Goal: Task Accomplishment & Management: Manage account settings

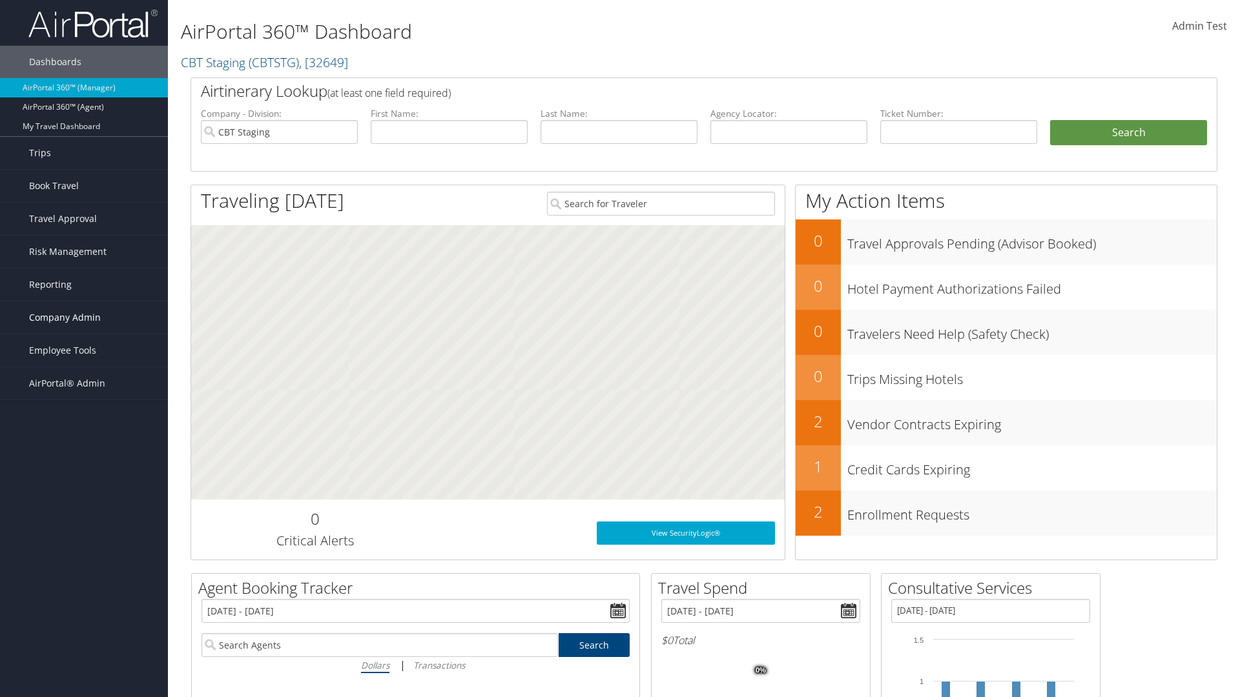
click at [84, 318] on span "Company Admin" at bounding box center [65, 318] width 72 height 32
click at [84, 605] on link "Virtual Pay Settings" at bounding box center [84, 614] width 168 height 19
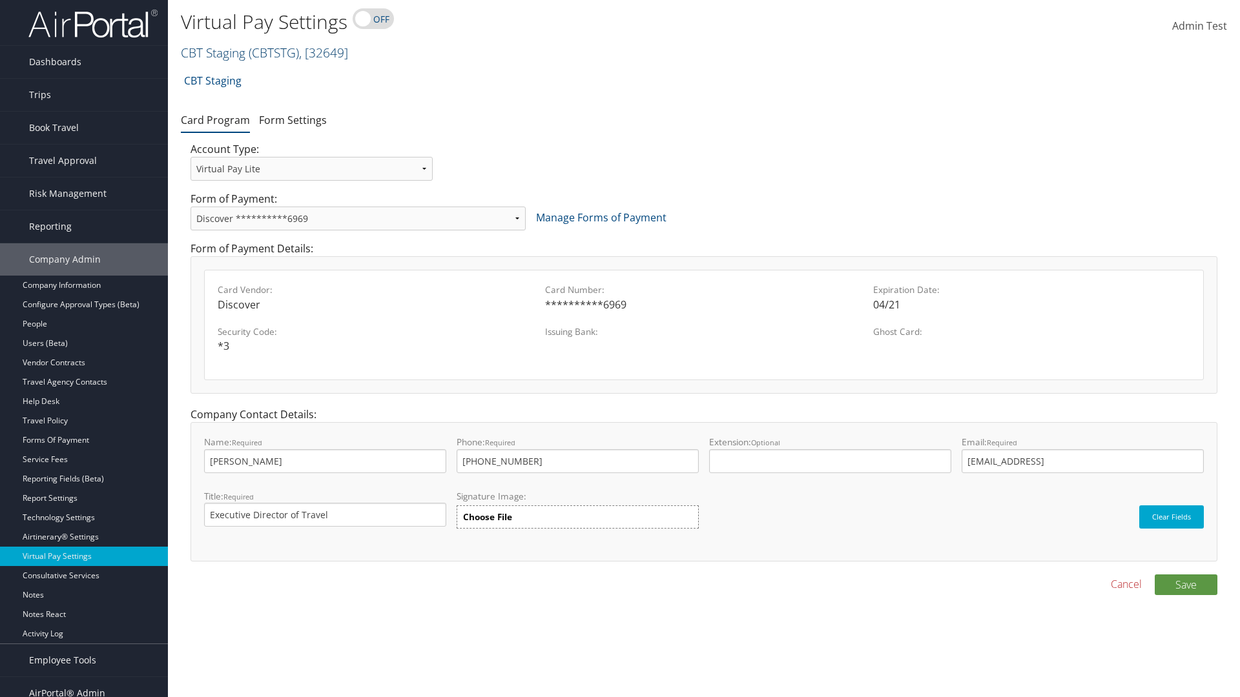
click at [213, 52] on link "CBT Staging ( CBTSTG ) , [ 32649 ]" at bounding box center [264, 52] width 167 height 17
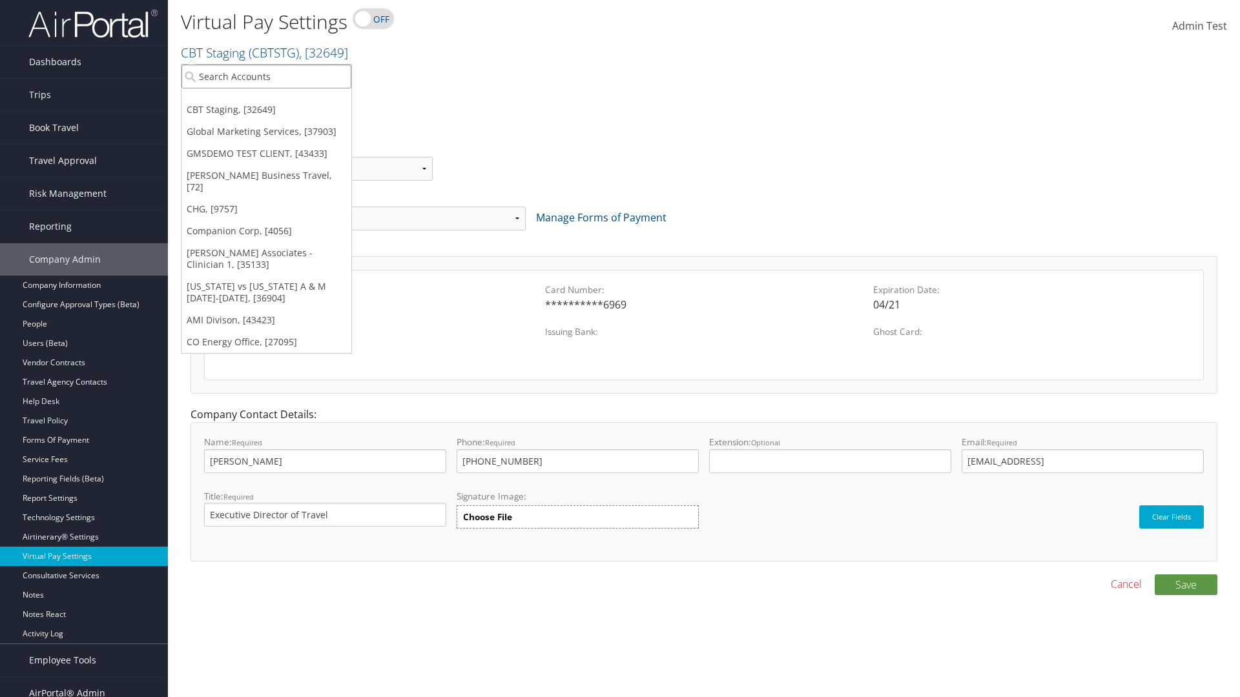
click at [266, 76] on input "search" at bounding box center [266, 77] width 170 height 24
type input "GMSDEMO TEST CLIENT"
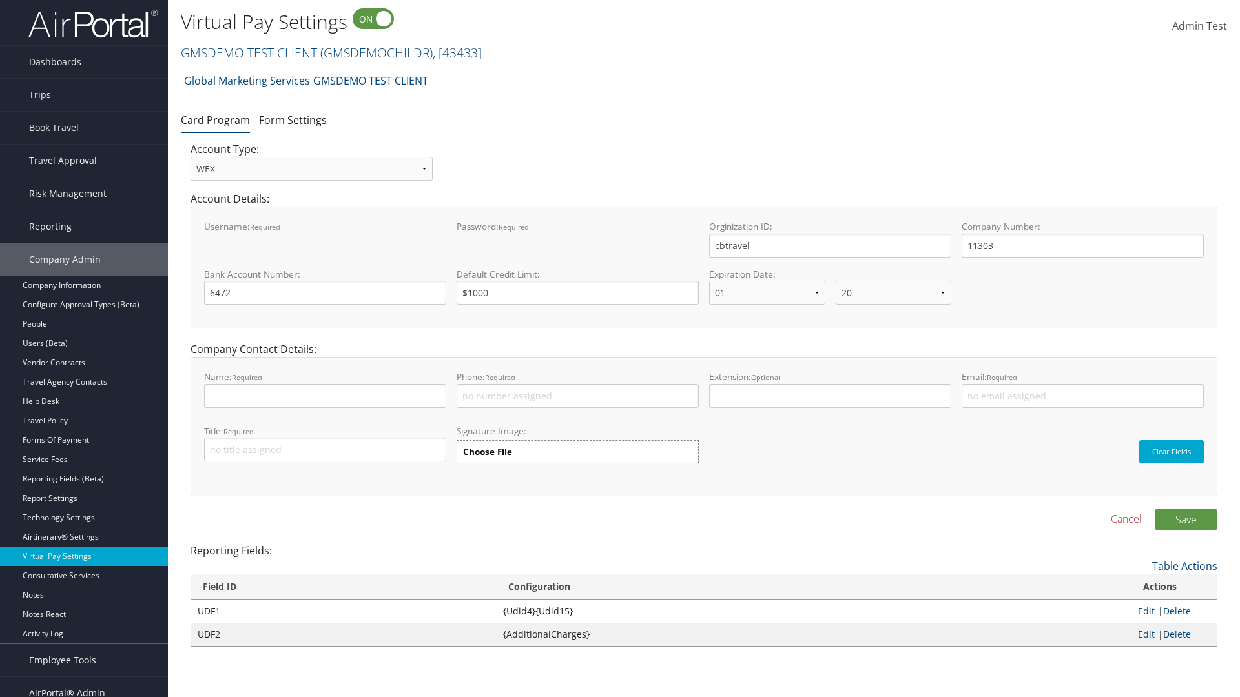
select select "20"
select select "0"
